Goal: Task Accomplishment & Management: Manage account settings

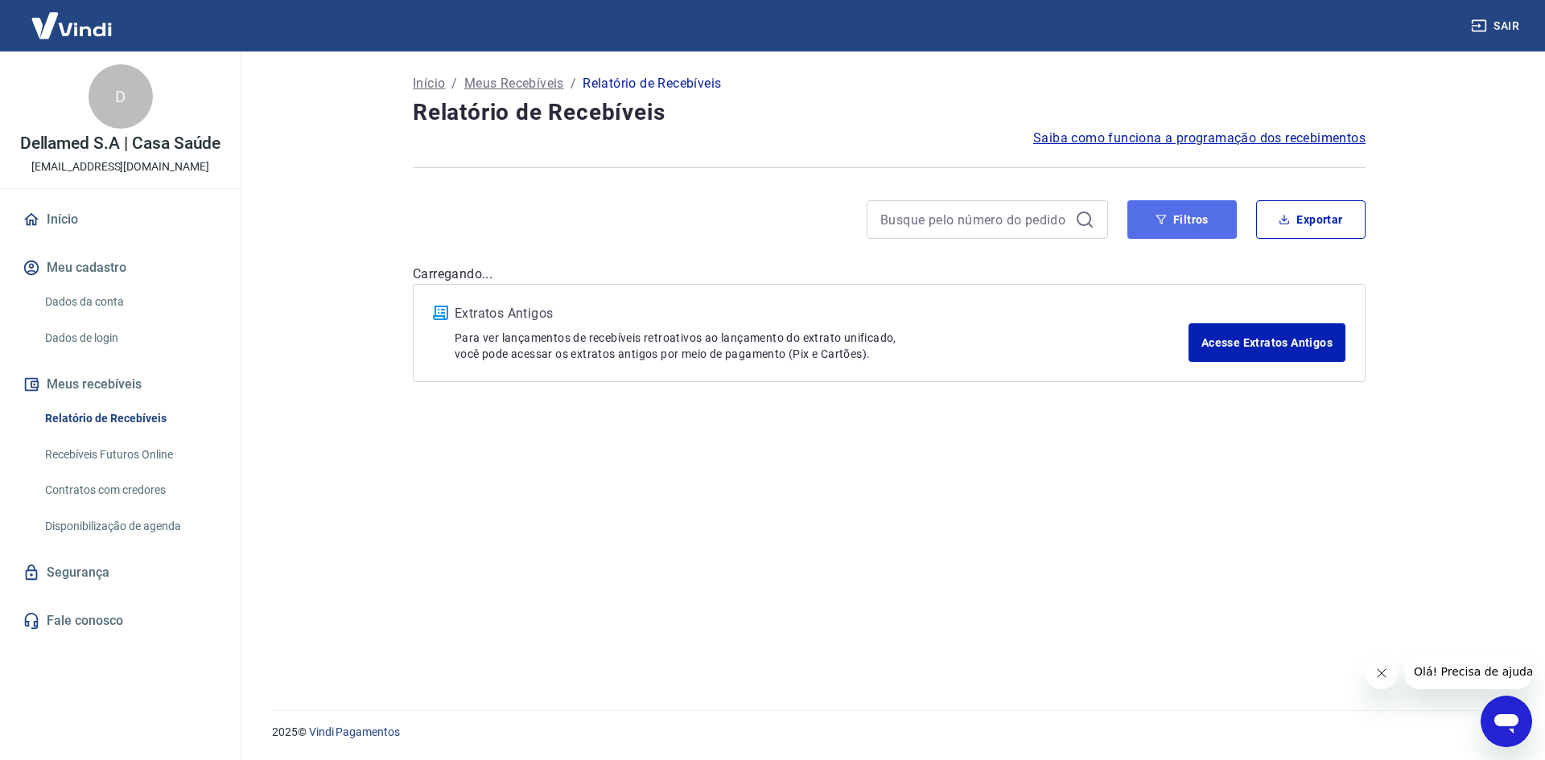
click at [1181, 218] on button "Filtros" at bounding box center [1181, 219] width 109 height 39
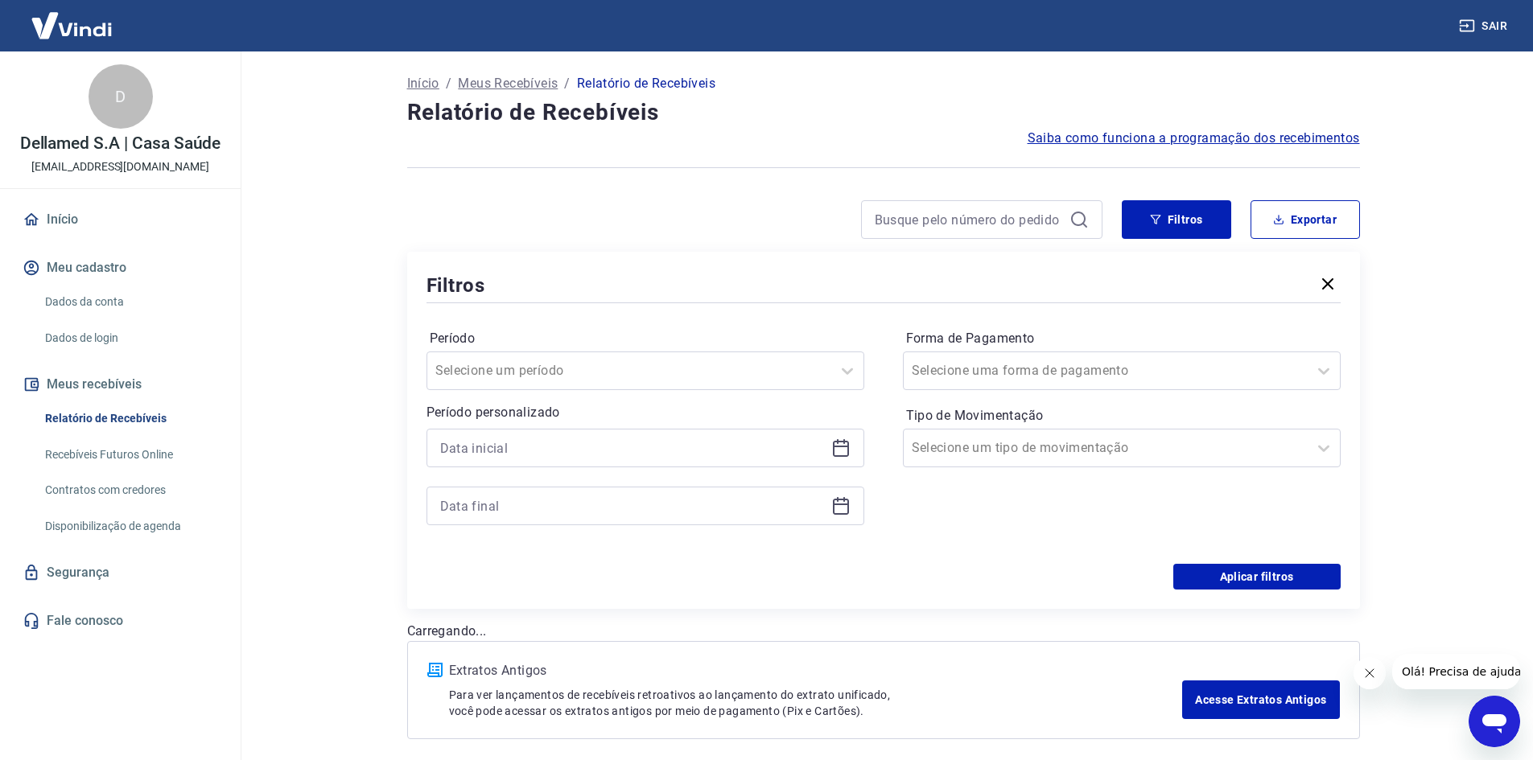
click at [839, 447] on icon at bounding box center [841, 447] width 16 height 2
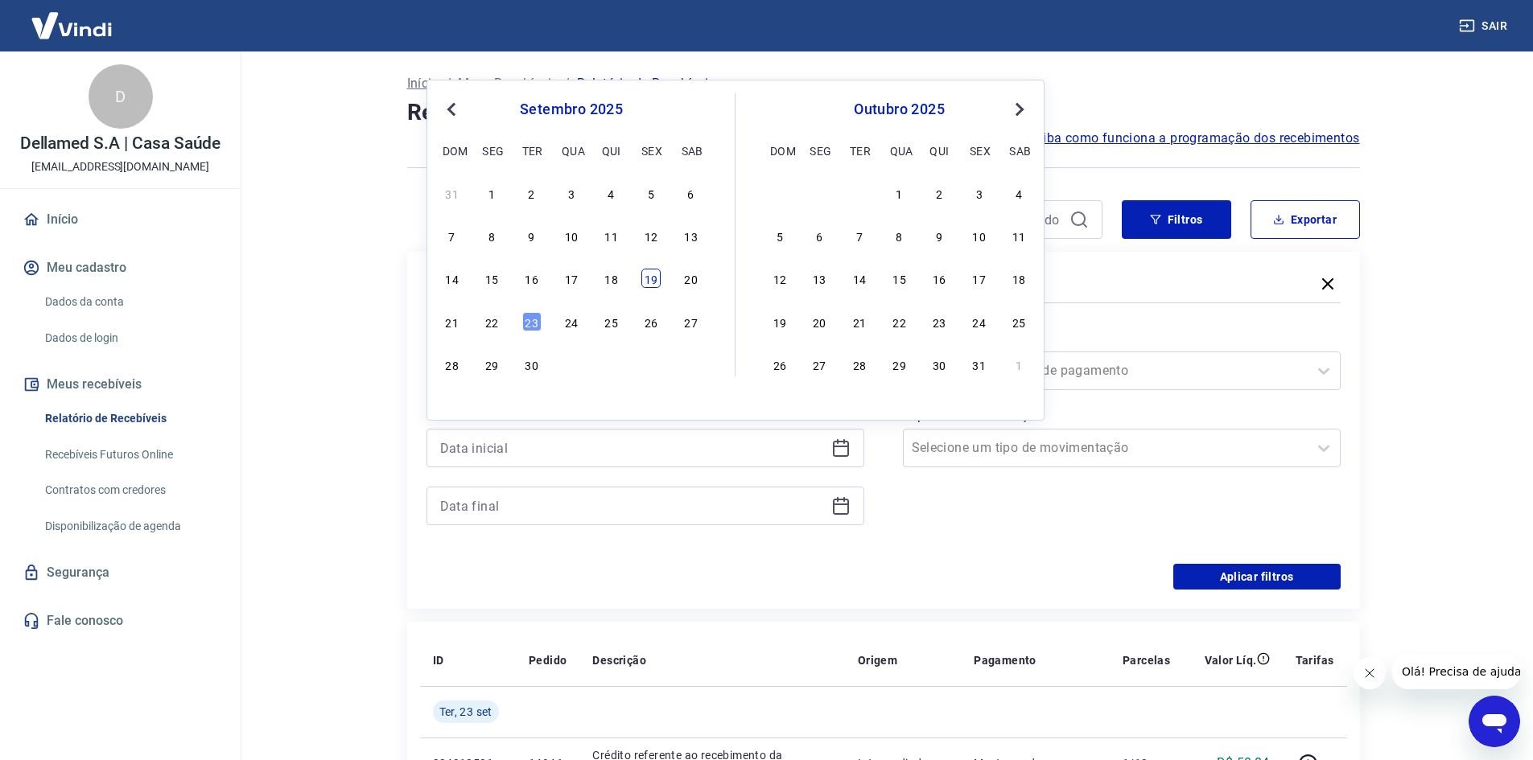
click at [647, 282] on div "19" at bounding box center [650, 278] width 19 height 19
type input "[DATE]"
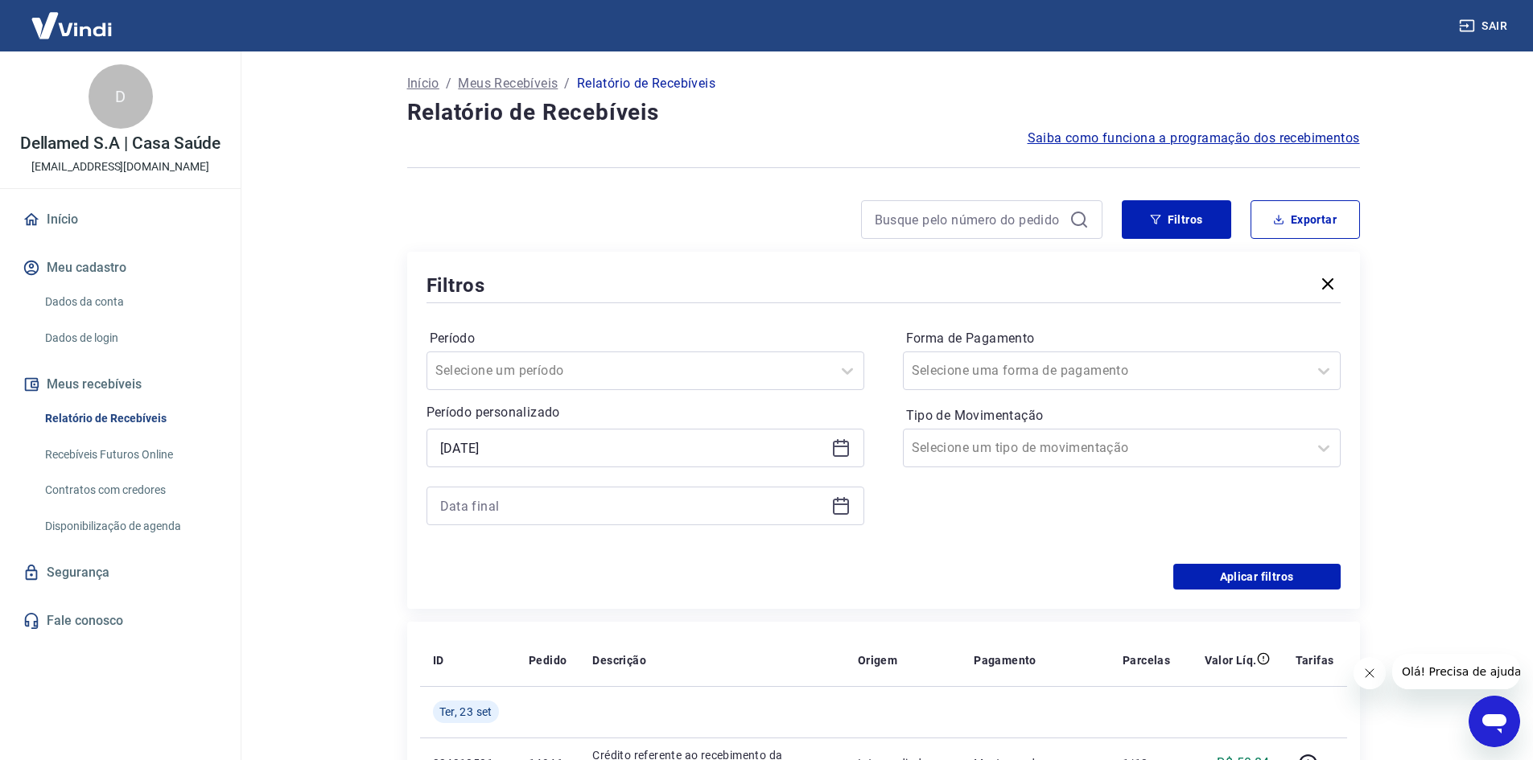
click at [843, 503] on icon at bounding box center [840, 506] width 19 height 19
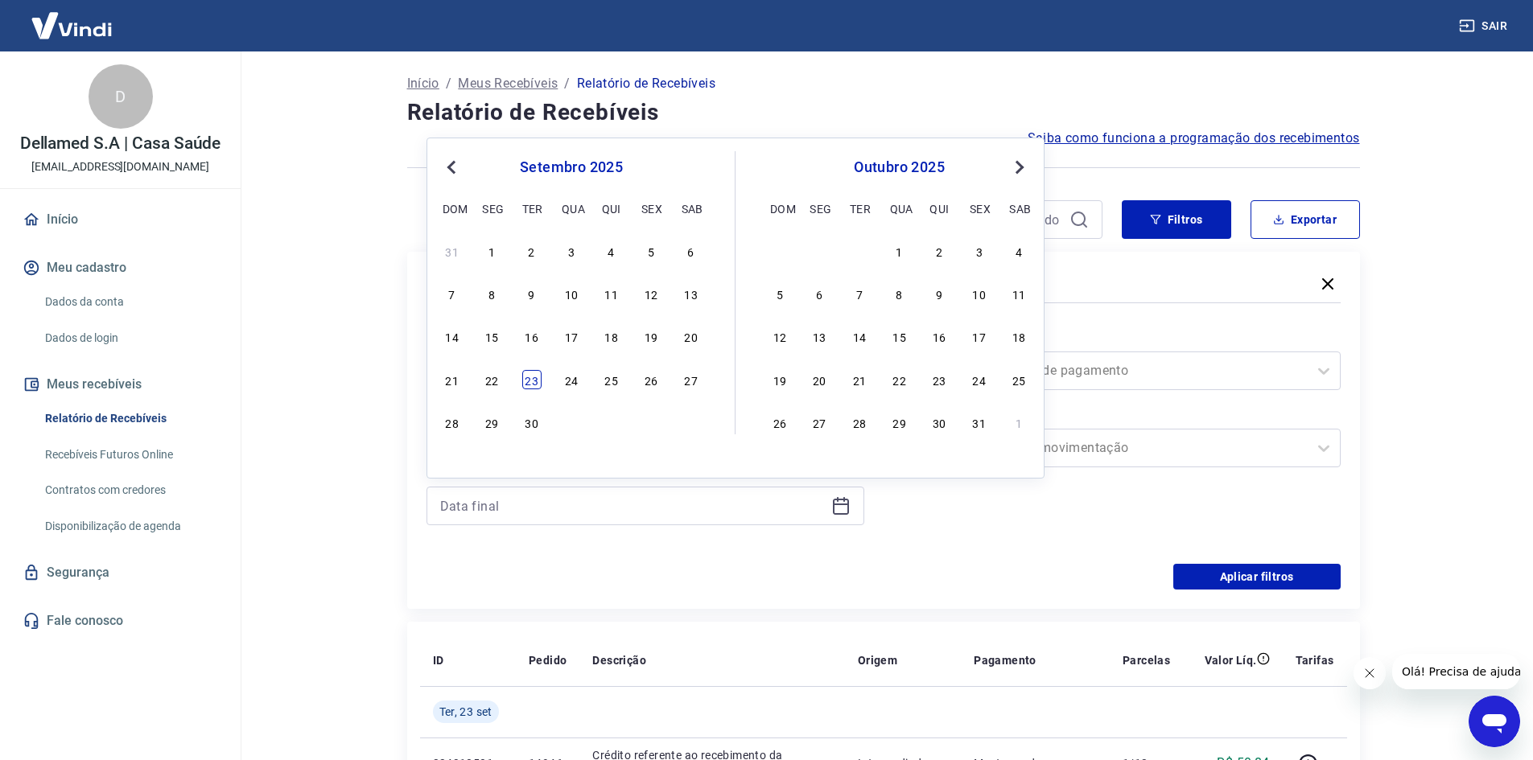
click at [538, 379] on div "23" at bounding box center [531, 379] width 19 height 19
type input "[DATE]"
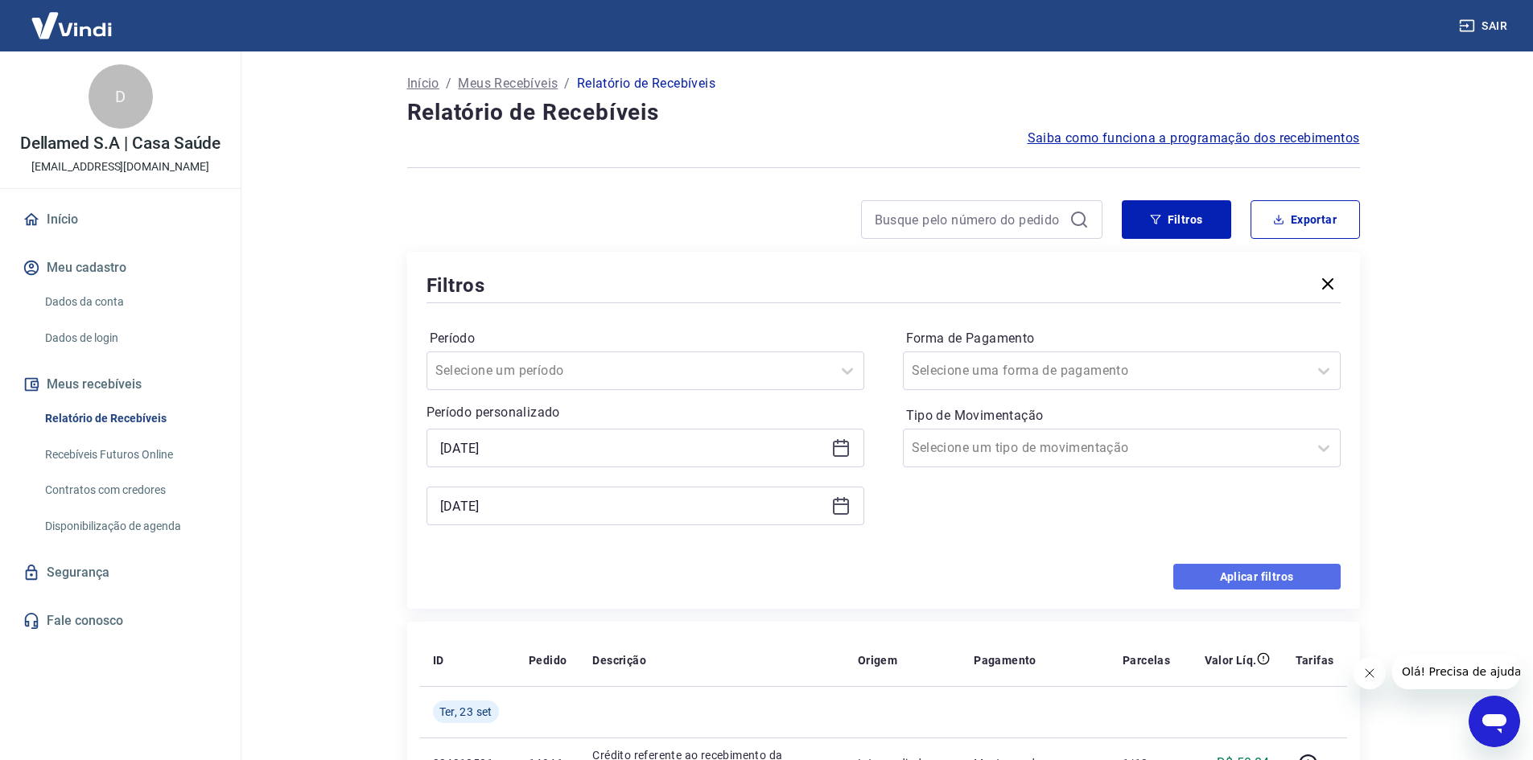
click at [1231, 582] on button "Aplicar filtros" at bounding box center [1256, 577] width 167 height 26
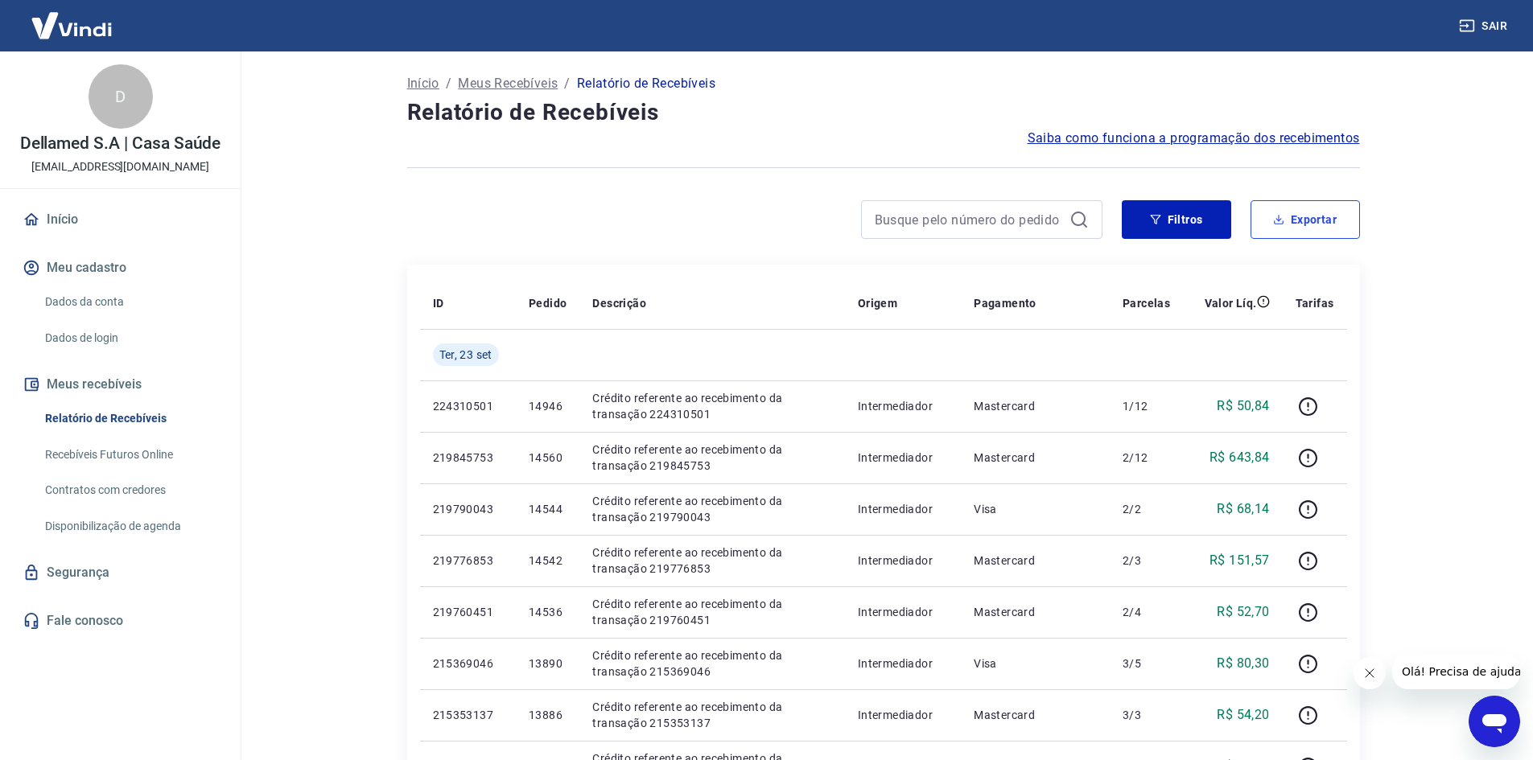
drag, startPoint x: 1312, startPoint y: 215, endPoint x: 1285, endPoint y: 223, distance: 28.5
click at [1312, 215] on button "Exportar" at bounding box center [1305, 219] width 109 height 39
type input "[DATE]"
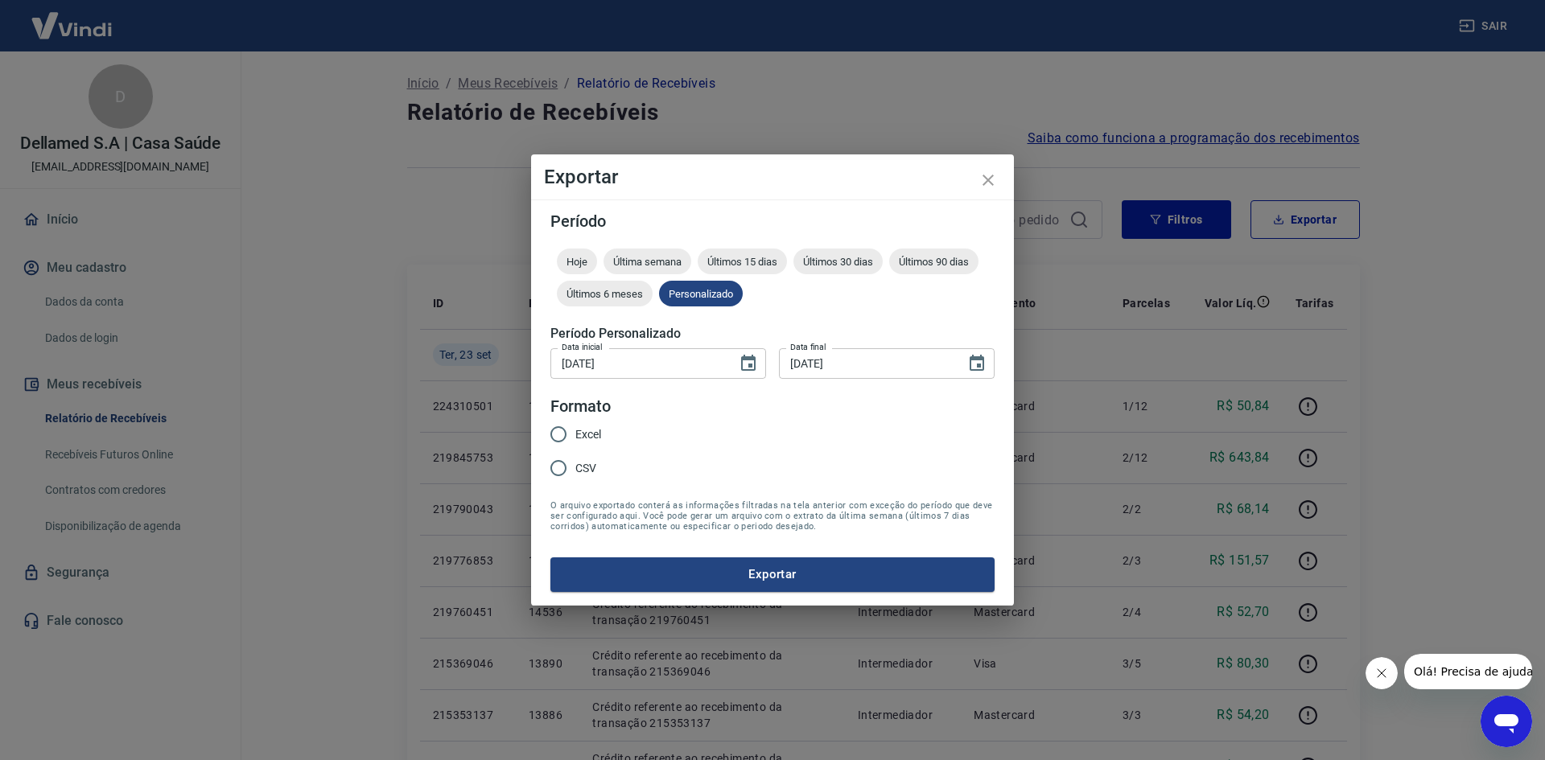
click at [557, 480] on input "CSV" at bounding box center [559, 468] width 34 height 34
radio input "true"
click at [646, 593] on div "Período Hoje Última semana Últimos 15 dias Últimos 30 dias Últimos 90 dias Últi…" at bounding box center [772, 403] width 483 height 406
click at [648, 581] on button "Exportar" at bounding box center [772, 575] width 444 height 34
